Goal: Task Accomplishment & Management: Manage account settings

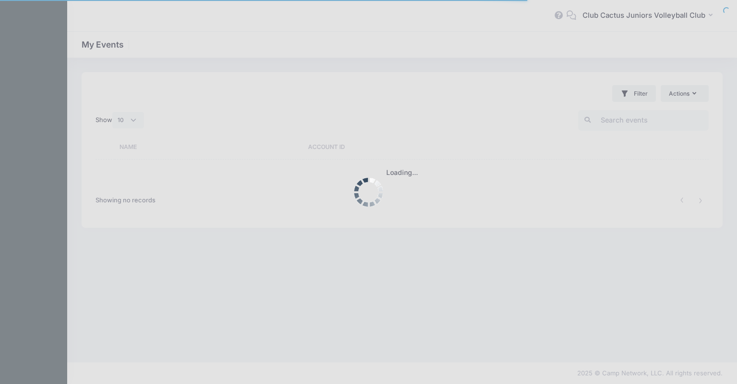
select select "10"
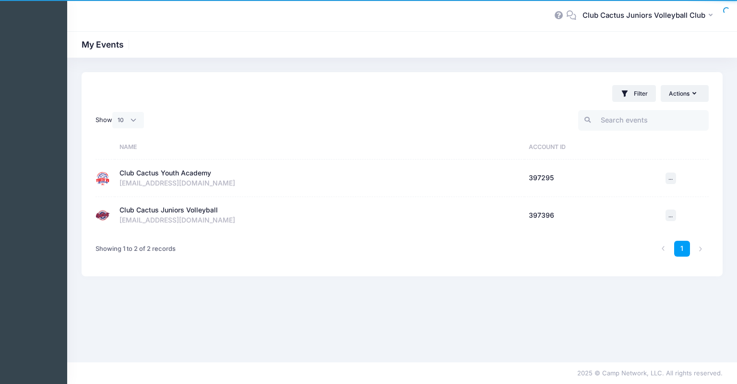
click at [201, 179] on div "[EMAIL_ADDRESS][DOMAIN_NAME]" at bounding box center [320, 183] width 400 height 10
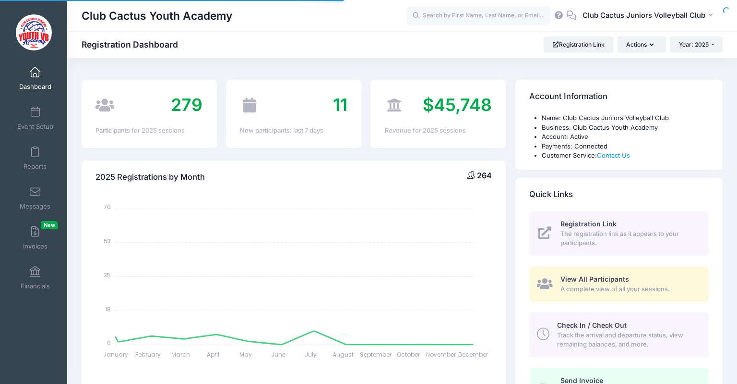
select select
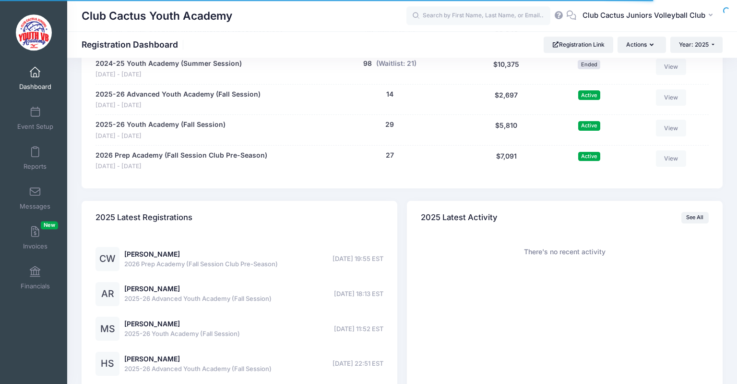
scroll to position [590, 0]
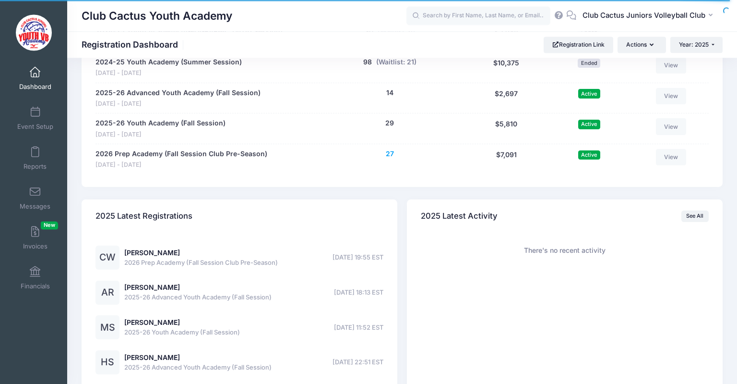
click at [388, 156] on button "27" at bounding box center [390, 154] width 8 height 10
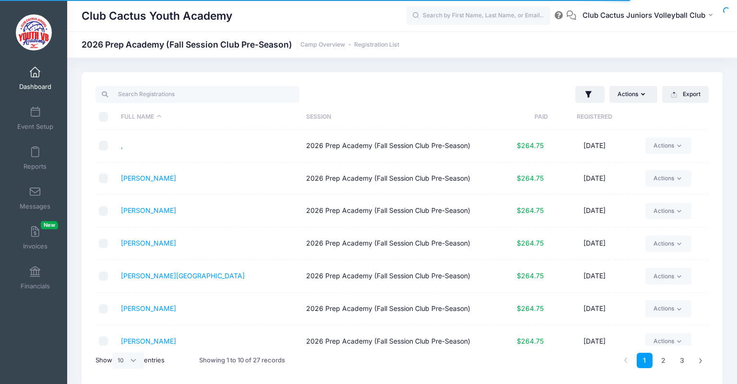
select select "10"
click at [121, 146] on link "," at bounding box center [122, 145] width 2 height 8
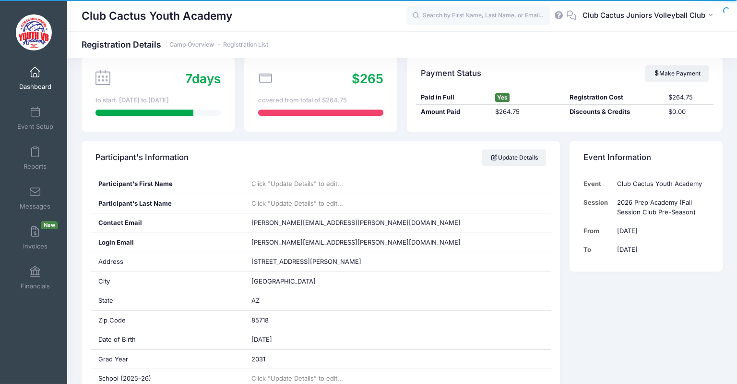
scroll to position [64, 0]
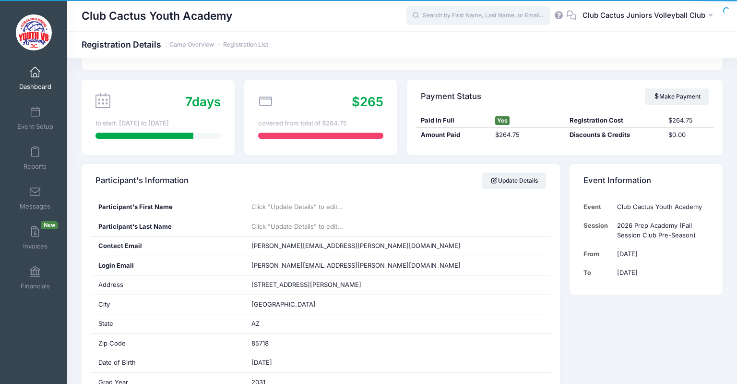
click at [450, 13] on input "text" at bounding box center [479, 15] width 144 height 19
type input "l"
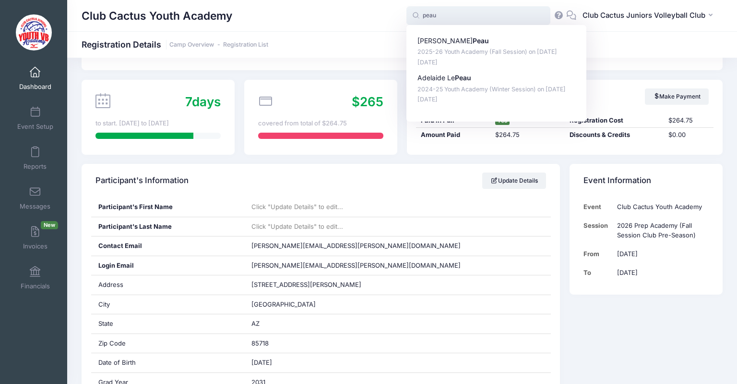
click at [473, 39] on strong "Peau" at bounding box center [481, 40] width 16 height 8
type input "Addie Peau (2025-26 Youth Academy (Fall Session), Sep-03, 2025)"
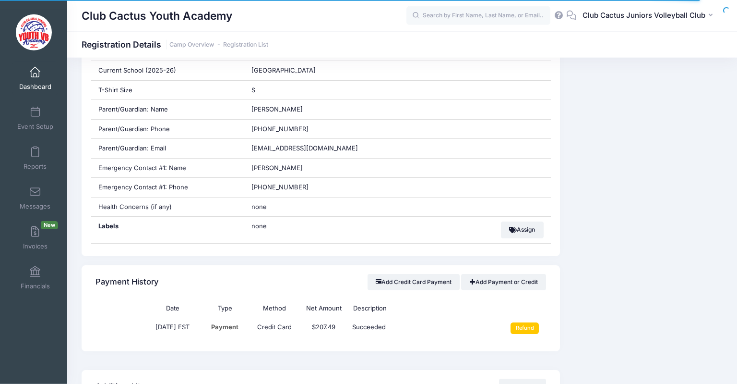
scroll to position [399, 0]
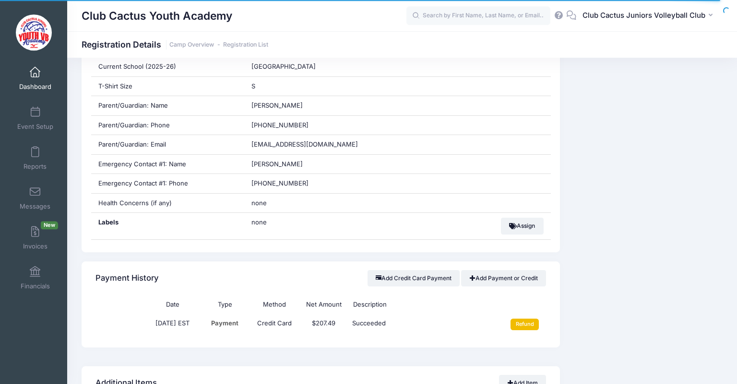
click at [535, 327] on input "Refund" at bounding box center [525, 324] width 28 height 12
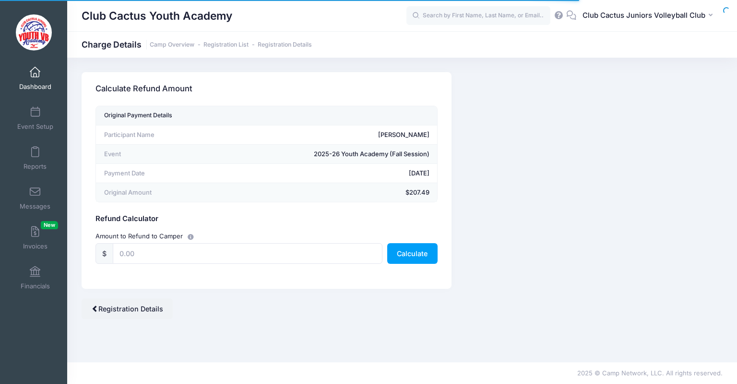
click at [247, 285] on div "Original Payment Details Participant Name Addie Peau Event 2025-26 Youth Academ…" at bounding box center [267, 197] width 370 height 183
click at [179, 256] on input "text" at bounding box center [248, 253] width 270 height 21
type input "207.49"
click at [429, 254] on button "Calculate" at bounding box center [412, 253] width 50 height 21
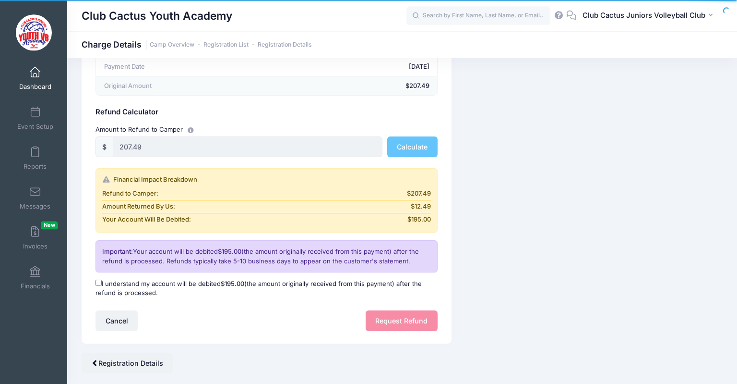
scroll to position [131, 0]
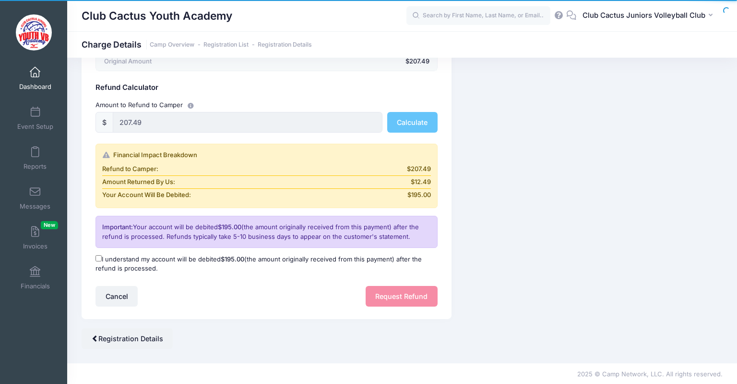
click at [97, 259] on input "I understand my account will be debited $195.00 (the amount originally received…" at bounding box center [99, 258] width 6 height 6
checkbox input "true"
click at [393, 301] on button "Request Refund" at bounding box center [402, 296] width 72 height 21
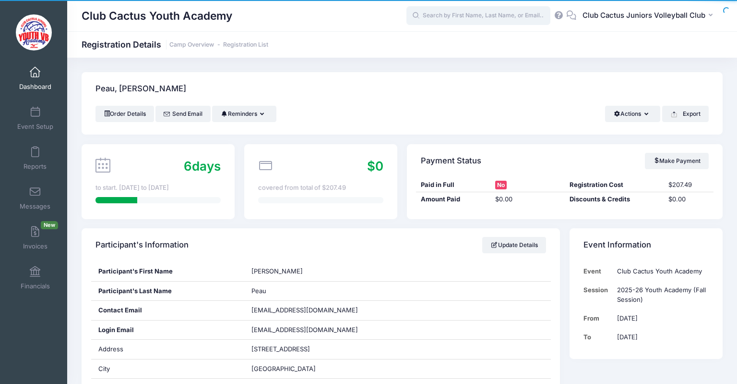
click at [452, 23] on input "text" at bounding box center [479, 15] width 144 height 19
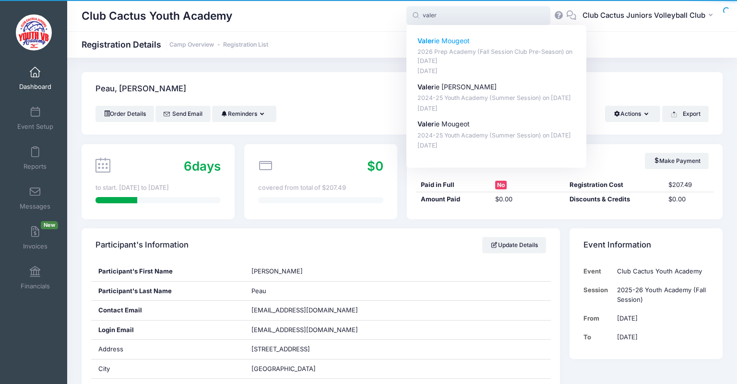
click at [461, 43] on p "Valer ie Mougeot" at bounding box center [497, 41] width 158 height 10
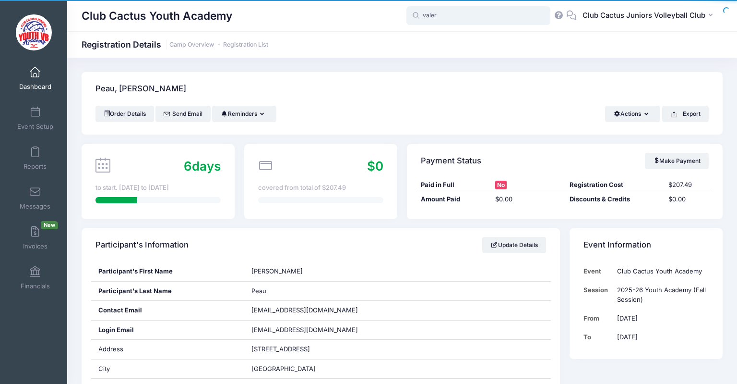
type input "Valerie Mougeot (2026 Prep Academy (Fall Session Club Pre-Season), Sep-04, 2025)"
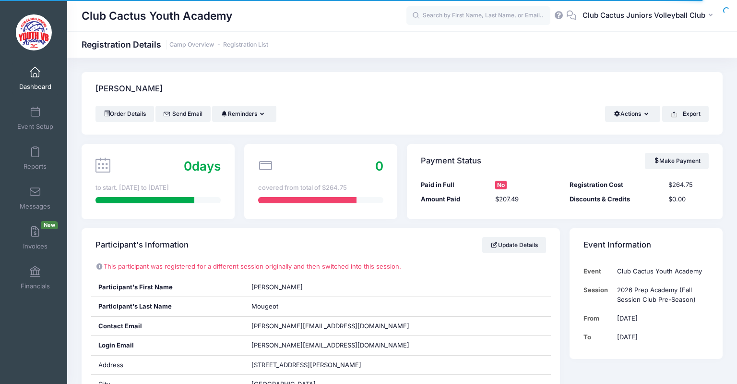
scroll to position [449, 0]
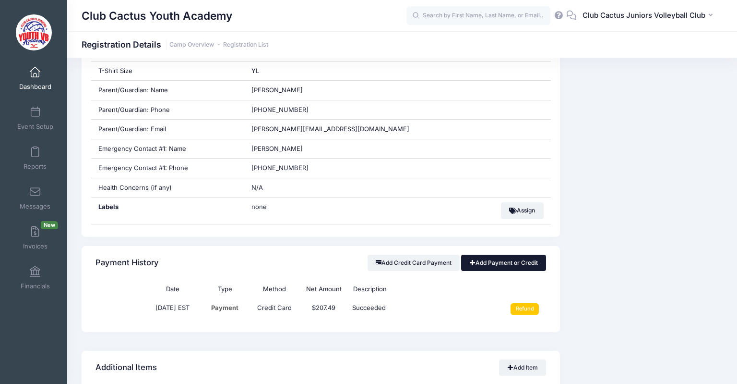
click at [502, 259] on link "Add Payment or Credit" at bounding box center [503, 262] width 85 height 16
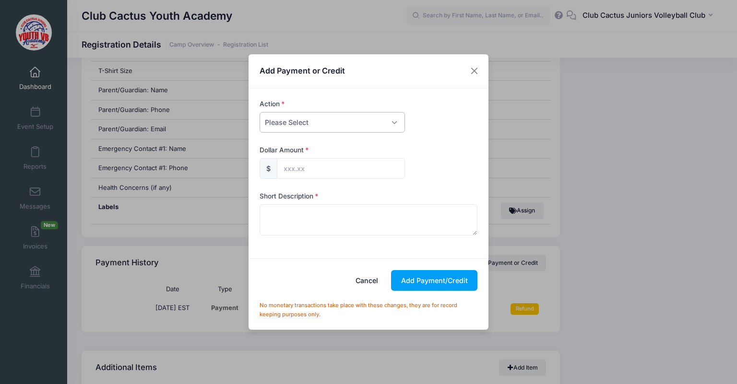
click at [260, 112] on select "Please Select Payment Credit Refund (Offline)" at bounding box center [332, 122] width 145 height 21
click at [475, 70] on button "Close" at bounding box center [474, 70] width 17 height 17
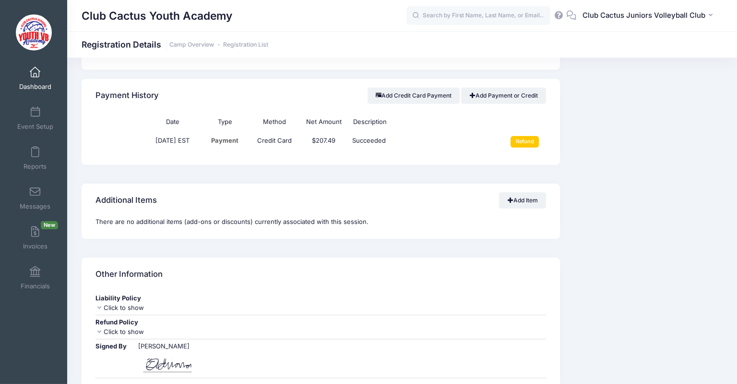
scroll to position [619, 0]
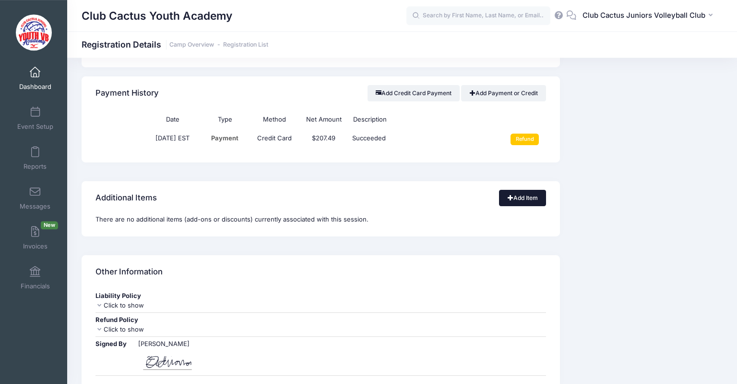
click at [512, 198] on span at bounding box center [511, 197] width 6 height 6
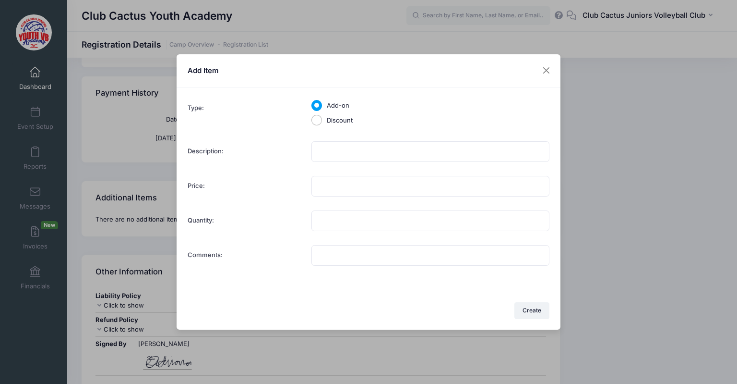
click at [314, 127] on div "Add-on Discount Multiple values The selected items contain different values for…" at bounding box center [431, 114] width 248 height 32
click at [315, 120] on input "Discount" at bounding box center [317, 120] width 11 height 11
radio input "true"
type input "1"
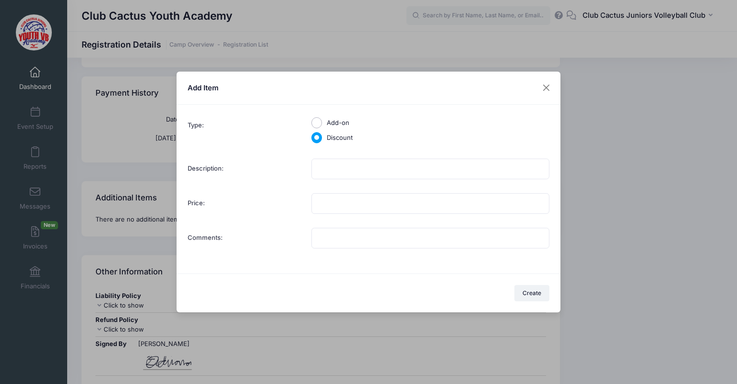
click at [315, 120] on input "Add-on" at bounding box center [317, 122] width 11 height 11
radio input "true"
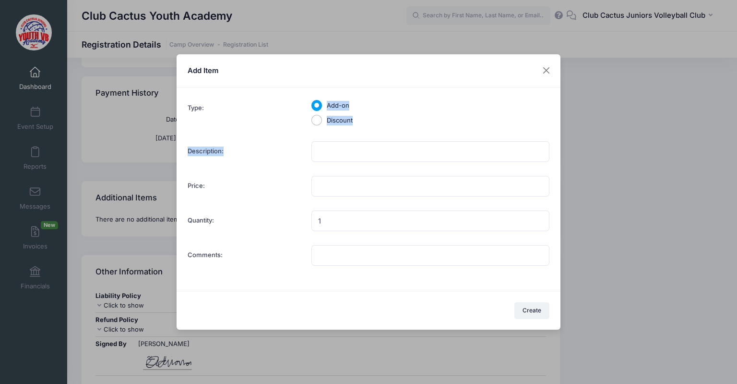
drag, startPoint x: 315, startPoint y: 120, endPoint x: 343, endPoint y: 156, distance: 45.6
click at [343, 156] on div "Type: Add-on Discount Multiple values The selected items contain different valu…" at bounding box center [369, 183] width 362 height 171
click at [314, 122] on input "Discount" at bounding box center [317, 120] width 11 height 11
radio input "true"
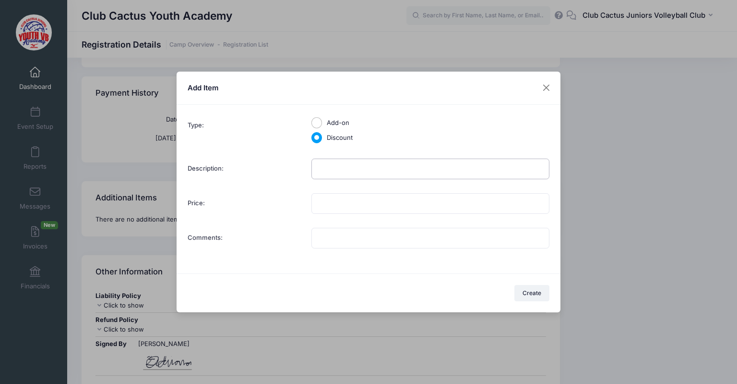
click at [351, 172] on input "Description:" at bounding box center [431, 168] width 238 height 21
type input "C"
type input "Director Credit"
type input "55.00"
drag, startPoint x: 529, startPoint y: 291, endPoint x: 517, endPoint y: 233, distance: 59.9
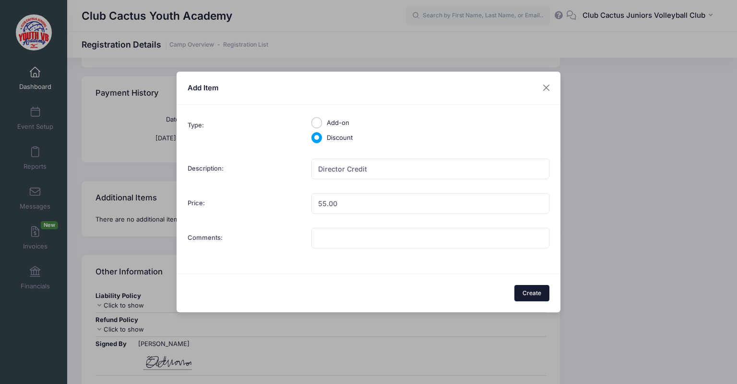
click at [517, 233] on div "Add Item Type: Add-on Discount Multiple values The selected items contain diffe…" at bounding box center [369, 192] width 384 height 241
click at [546, 90] on button at bounding box center [546, 87] width 17 height 17
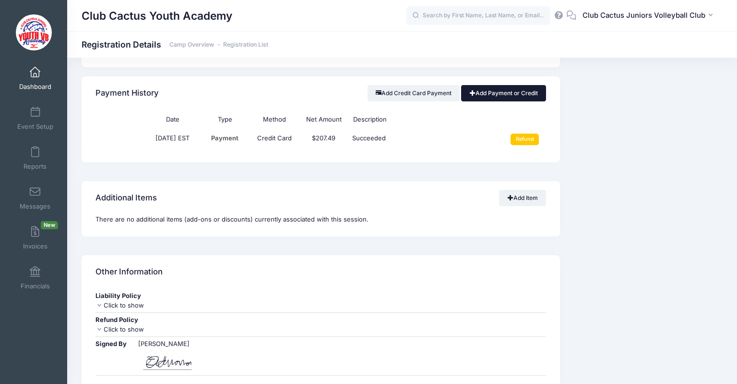
click at [492, 98] on link "Add Payment or Credit" at bounding box center [503, 93] width 85 height 16
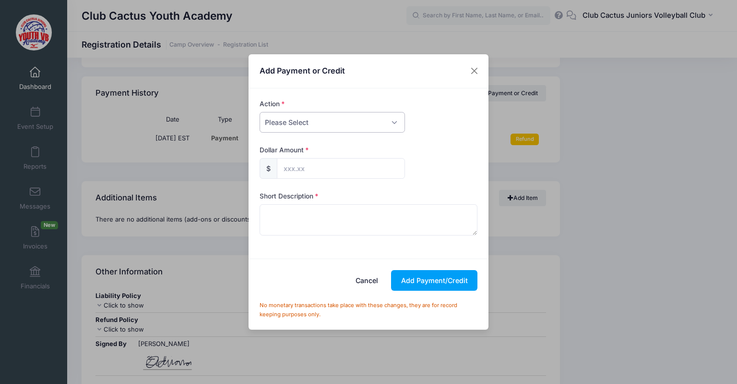
click at [260, 112] on select "Please Select Payment Credit Refund (Offline)" at bounding box center [332, 122] width 145 height 21
select select "credit"
click option "Credit" at bounding box center [0, 0] width 0 height 0
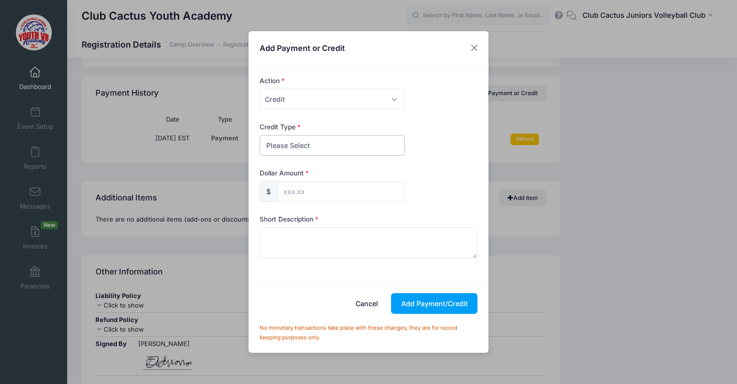
click at [260, 135] on select "Please Select Discount Scholarship Other" at bounding box center [332, 145] width 145 height 21
select select "discount"
click option "Discount" at bounding box center [0, 0] width 0 height 0
click at [288, 189] on input "text" at bounding box center [341, 191] width 128 height 21
type input "55.00"
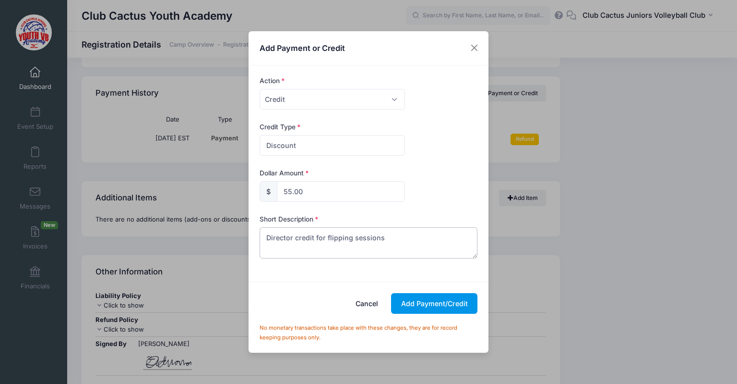
type textarea "Director credit for flipping sessions"
click at [443, 306] on button "Add Payment/Credit" at bounding box center [434, 303] width 86 height 21
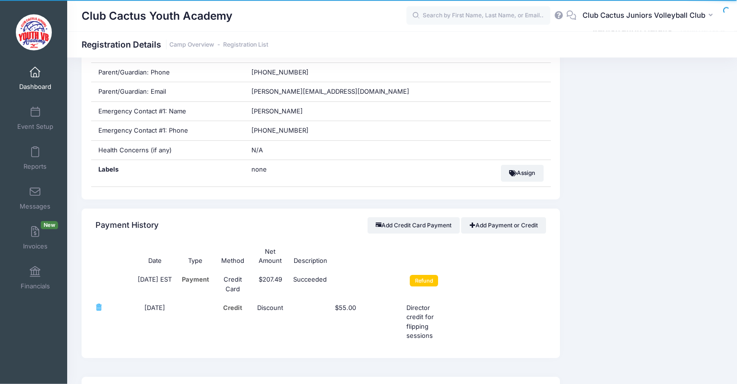
scroll to position [490, 0]
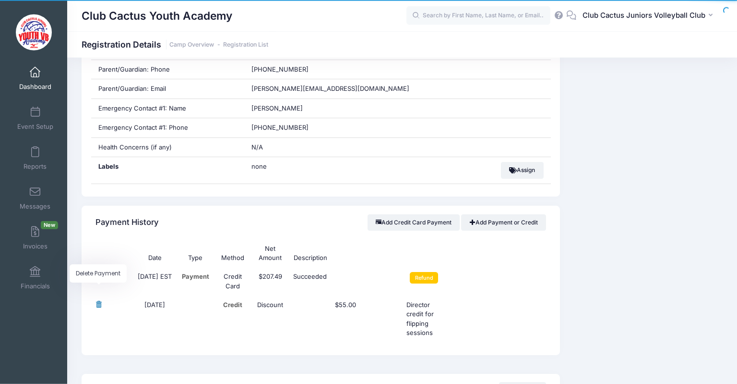
click at [97, 304] on span "Delete Payment" at bounding box center [99, 304] width 6 height 6
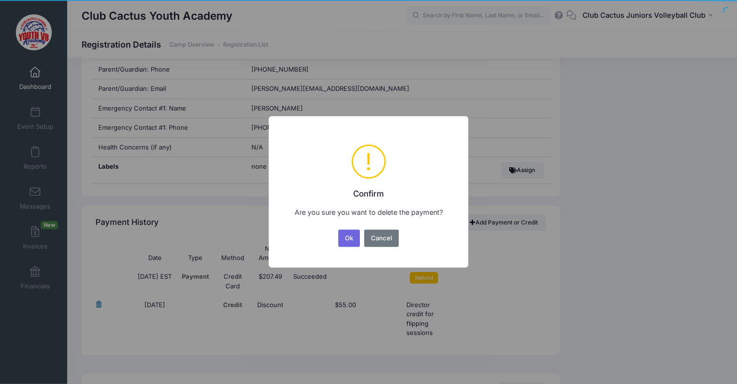
scroll to position [0, 0]
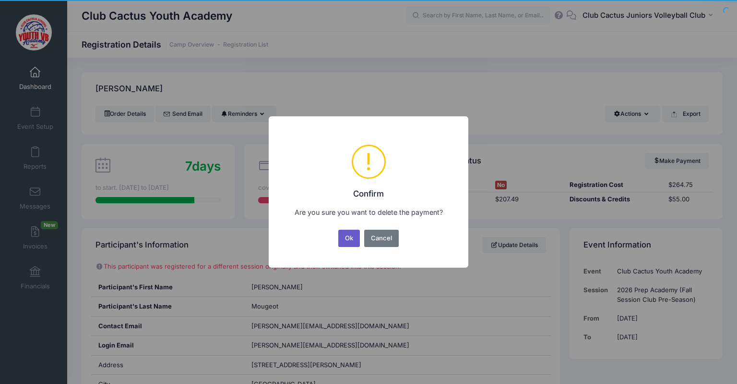
click at [350, 238] on button "Ok" at bounding box center [349, 237] width 22 height 17
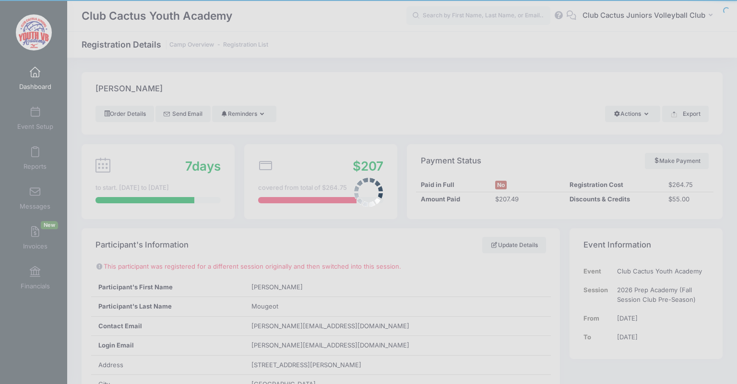
scroll to position [600, 0]
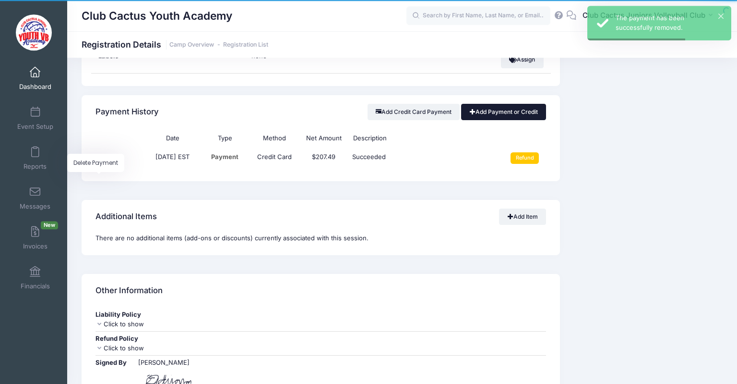
click at [532, 108] on link "Add Payment or Credit" at bounding box center [503, 112] width 85 height 16
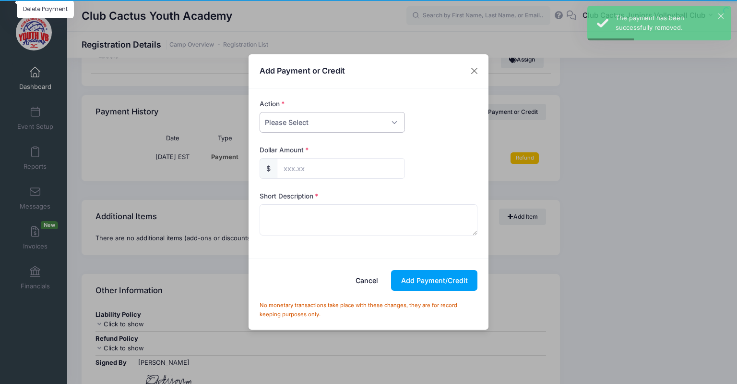
click at [260, 112] on select "Please Select Payment Credit Refund (Offline)" at bounding box center [332, 122] width 145 height 21
select select "credit"
click option "Credit" at bounding box center [0, 0] width 0 height 0
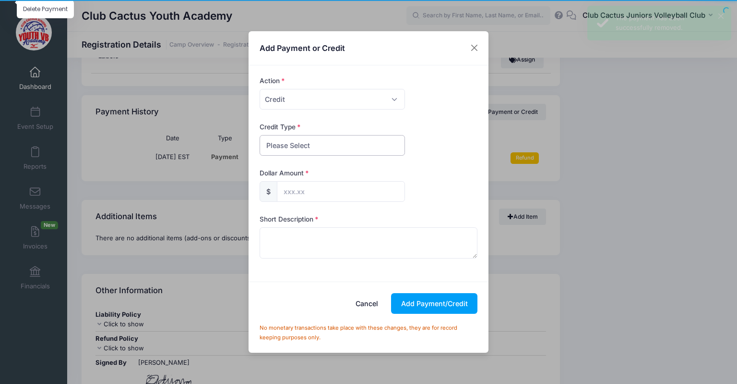
click at [260, 135] on select "Please Select Discount Scholarship Other" at bounding box center [332, 145] width 145 height 21
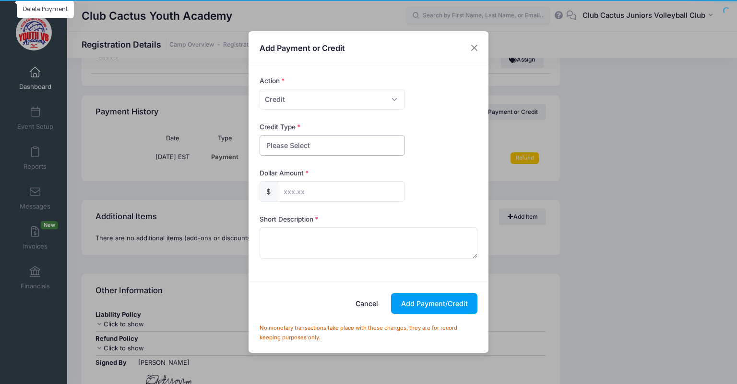
select select "discount"
click option "Discount" at bounding box center [0, 0] width 0 height 0
click at [297, 195] on input "text" at bounding box center [341, 191] width 128 height 21
type input "57.26"
click at [288, 239] on textarea at bounding box center [369, 242] width 218 height 31
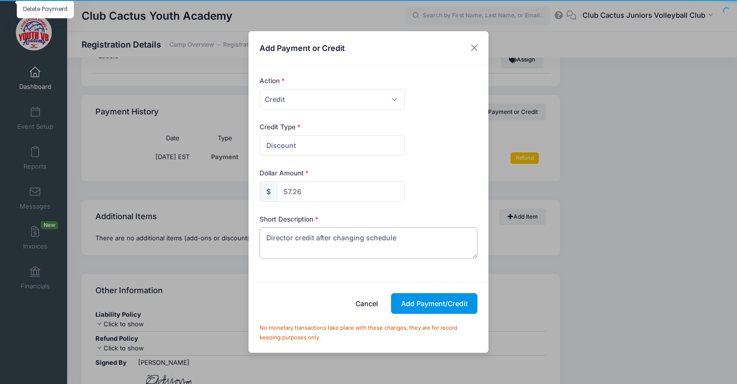
type textarea "Director credit after changing schedule"
click at [400, 302] on button "Add Payment/Credit" at bounding box center [434, 303] width 86 height 21
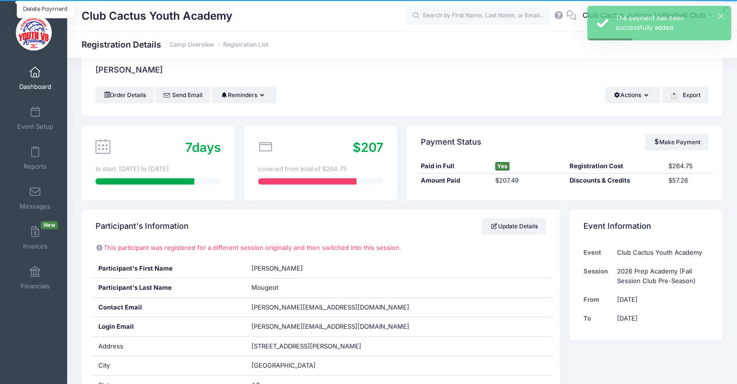
scroll to position [0, 0]
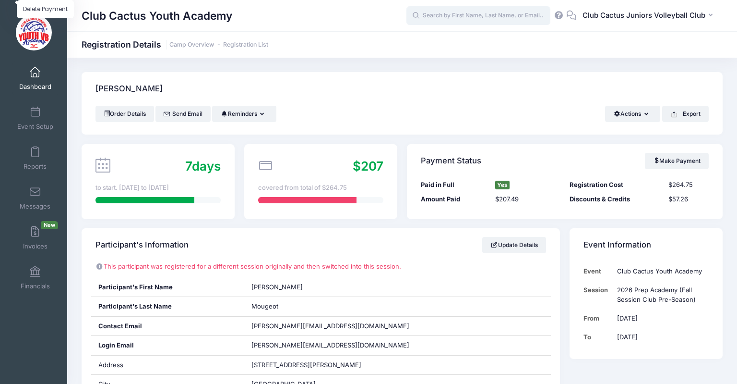
click at [487, 14] on input "text" at bounding box center [479, 15] width 144 height 19
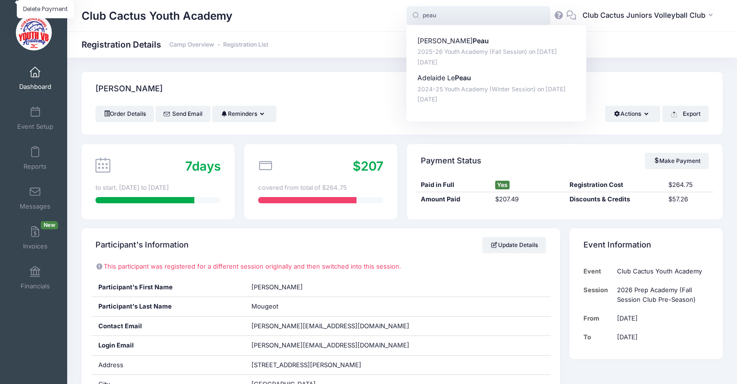
type input "peau"
